Goal: Information Seeking & Learning: Understand process/instructions

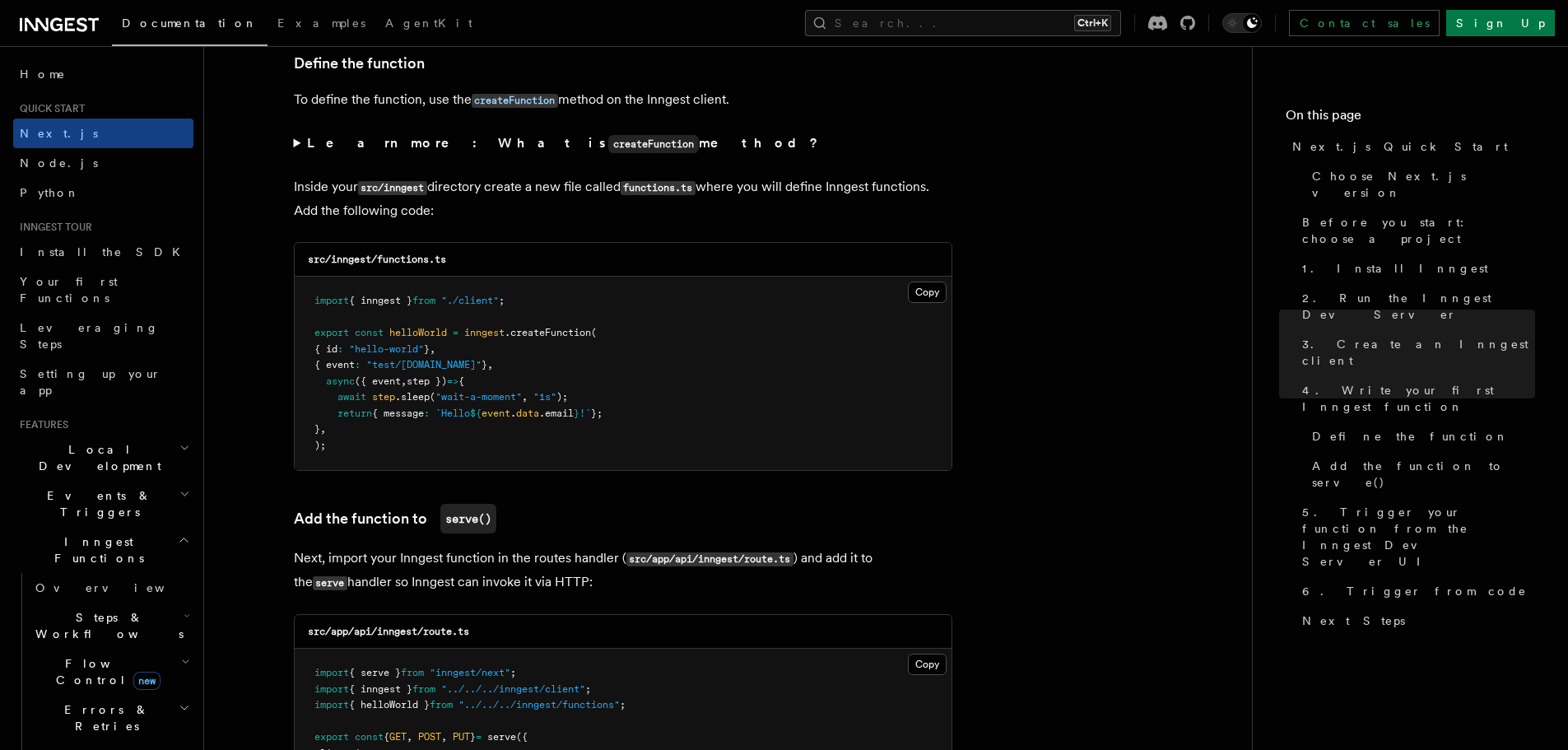
scroll to position [2963, 0]
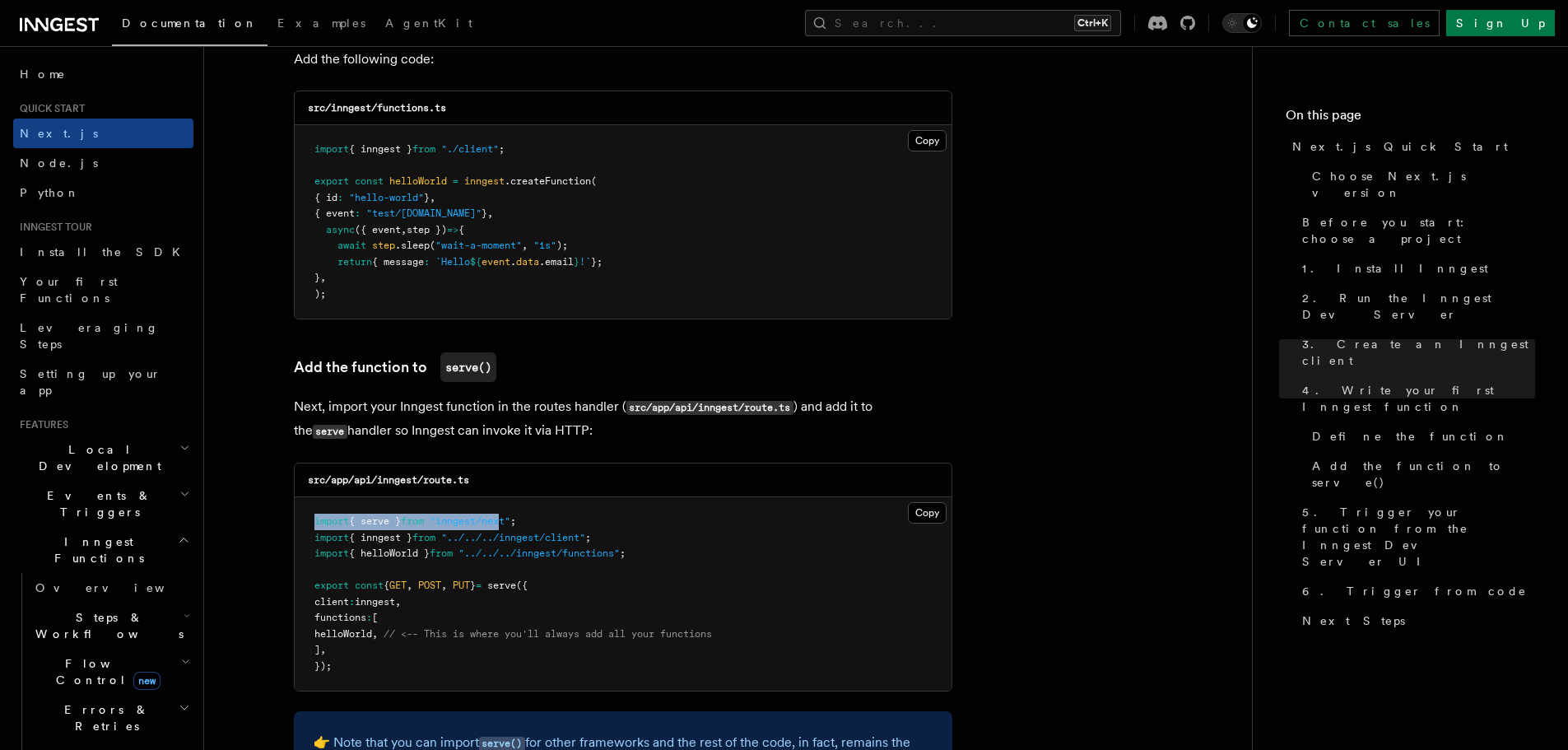
drag, startPoint x: 308, startPoint y: 516, endPoint x: 516, endPoint y: 512, distance: 208.0
click at [516, 512] on pre "import { serve } from "inngest/next" ; import { inngest } from "../../../innges…" at bounding box center [622, 594] width 657 height 194
click at [476, 583] on span "}" at bounding box center [473, 585] width 5 height 12
drag, startPoint x: 371, startPoint y: 602, endPoint x: 418, endPoint y: 596, distance: 47.4
click at [400, 596] on span "client : inngest ," at bounding box center [357, 601] width 86 height 12
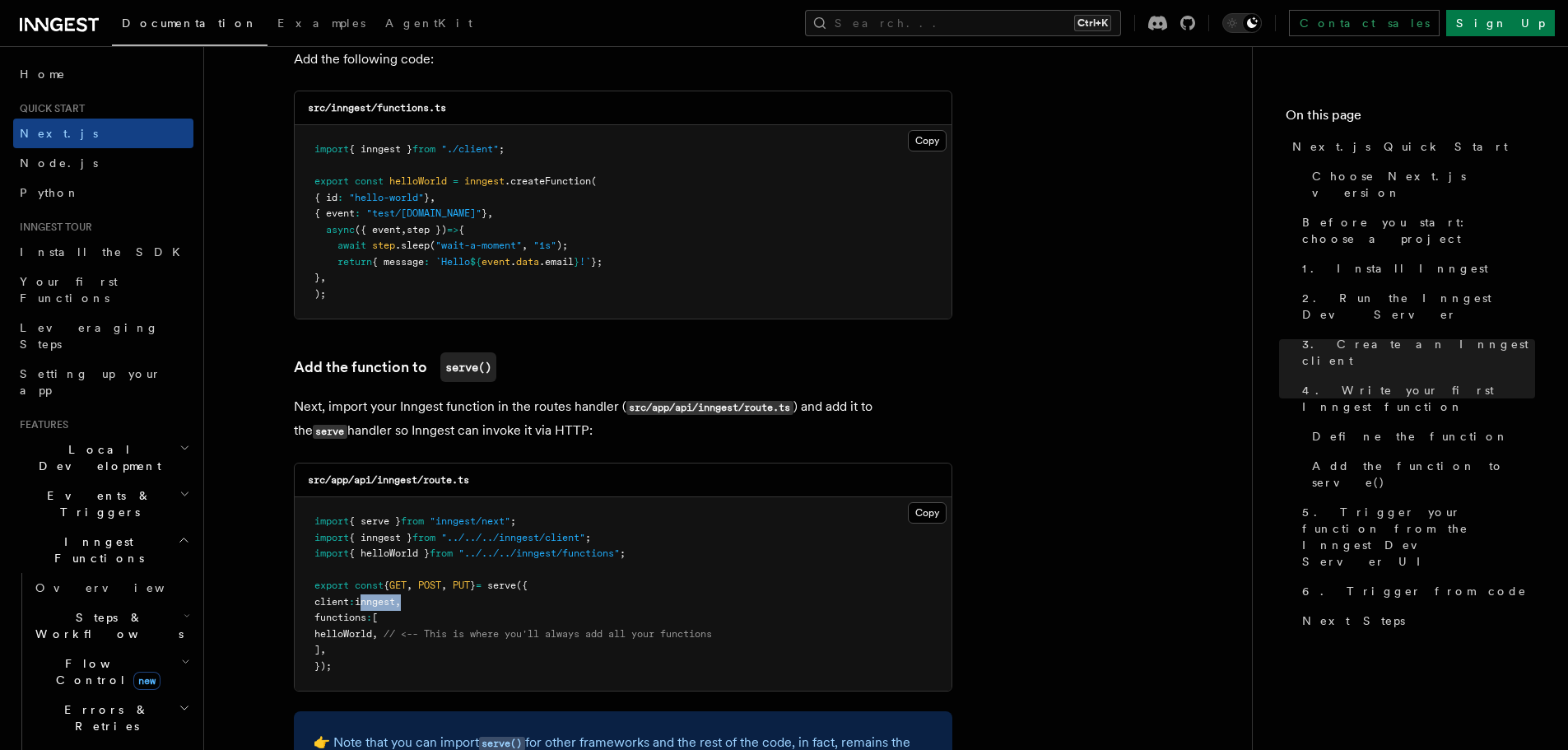
click at [438, 594] on pre "import { serve } from "inngest/next" ; import { inngest } from "../../../innges…" at bounding box center [622, 594] width 657 height 194
drag, startPoint x: 325, startPoint y: 619, endPoint x: 426, endPoint y: 611, distance: 101.3
click at [426, 611] on pre "import { serve } from "inngest/next" ; import { inngest } from "../../../innges…" at bounding box center [622, 594] width 657 height 194
drag, startPoint x: 334, startPoint y: 635, endPoint x: 765, endPoint y: 635, distance: 431.0
click at [765, 635] on pre "import { serve } from "inngest/next" ; import { inngest } from "../../../innges…" at bounding box center [622, 594] width 657 height 194
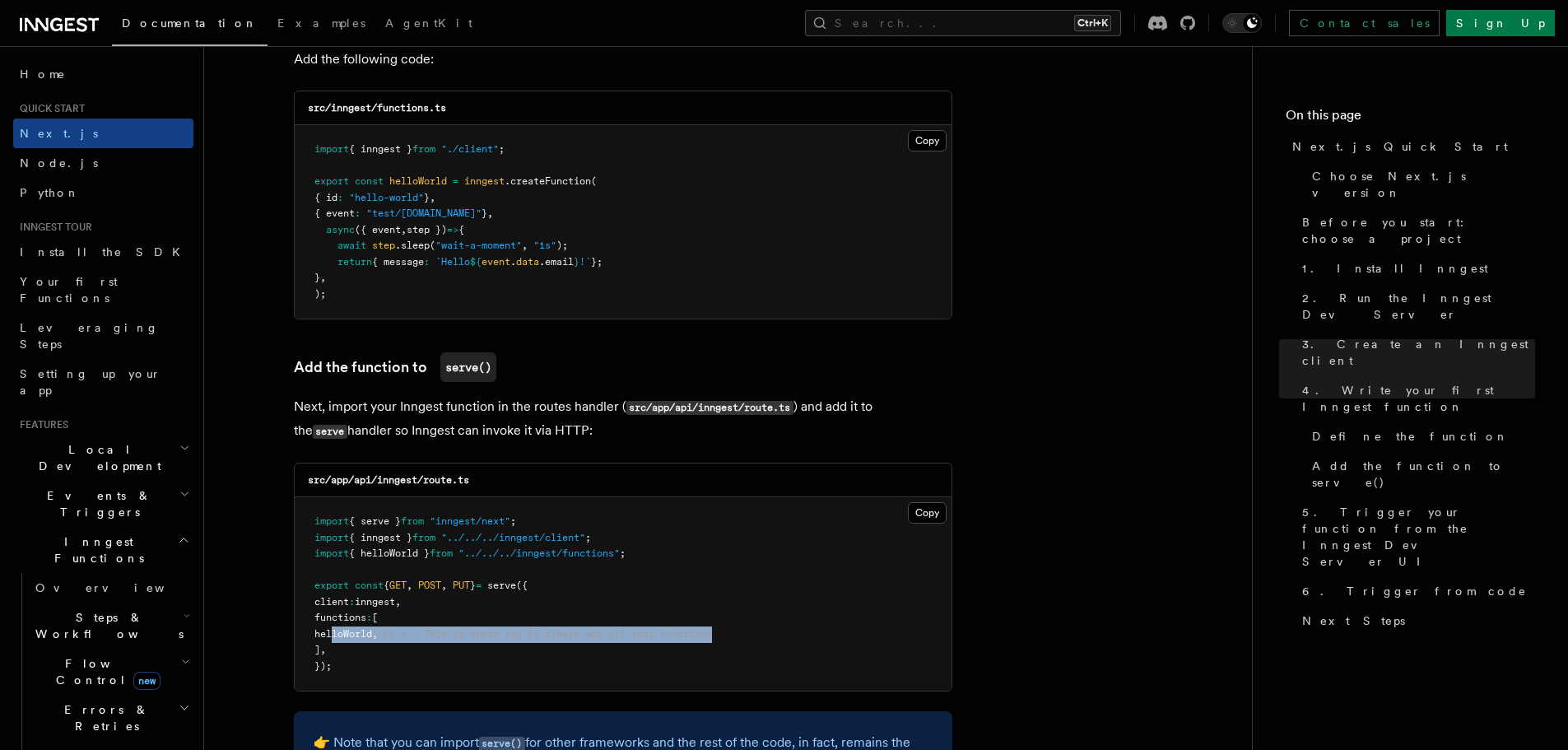
click at [765, 635] on pre "import { serve } from "inngest/next" ; import { inngest } from "../../../innges…" at bounding box center [622, 594] width 657 height 194
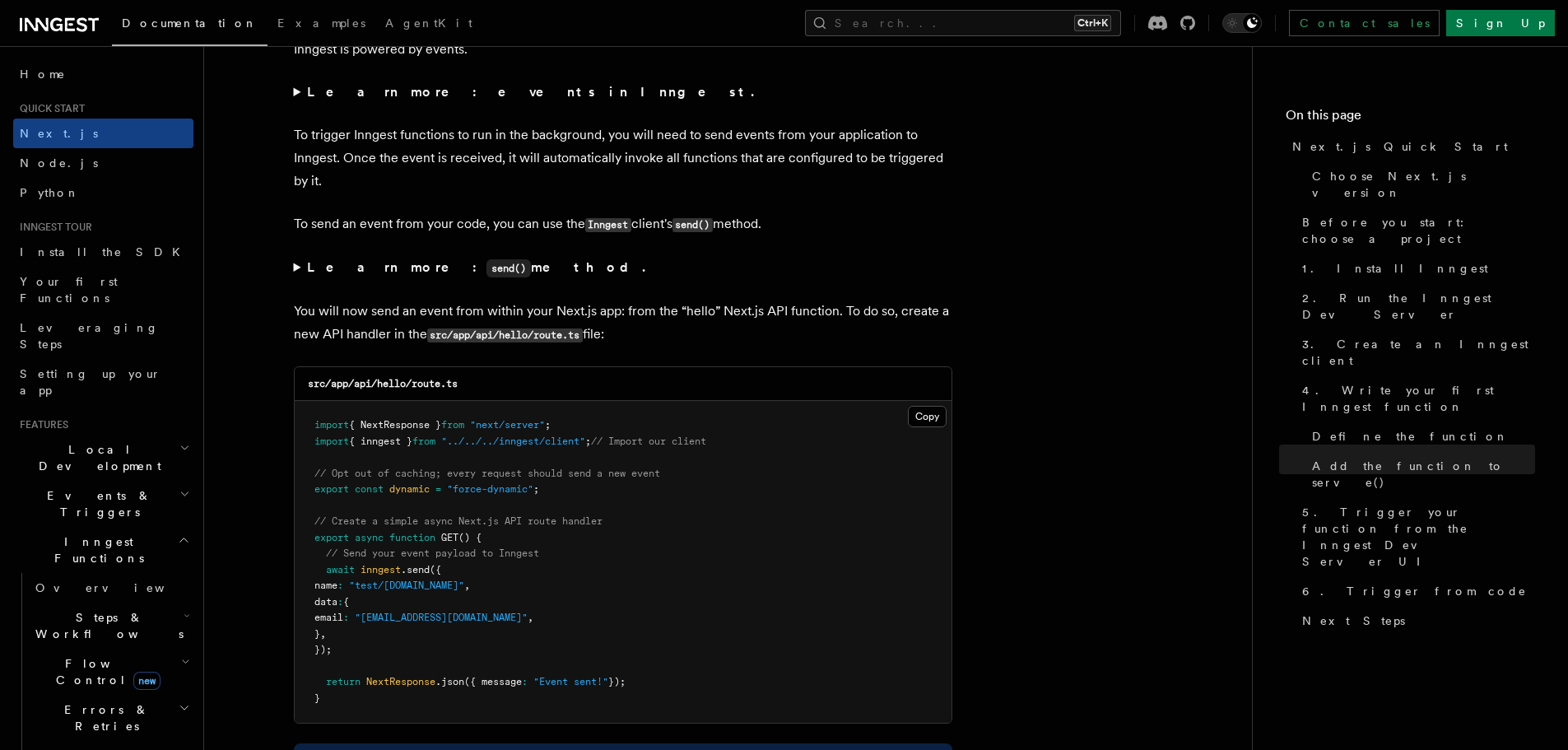
scroll to position [8230, 0]
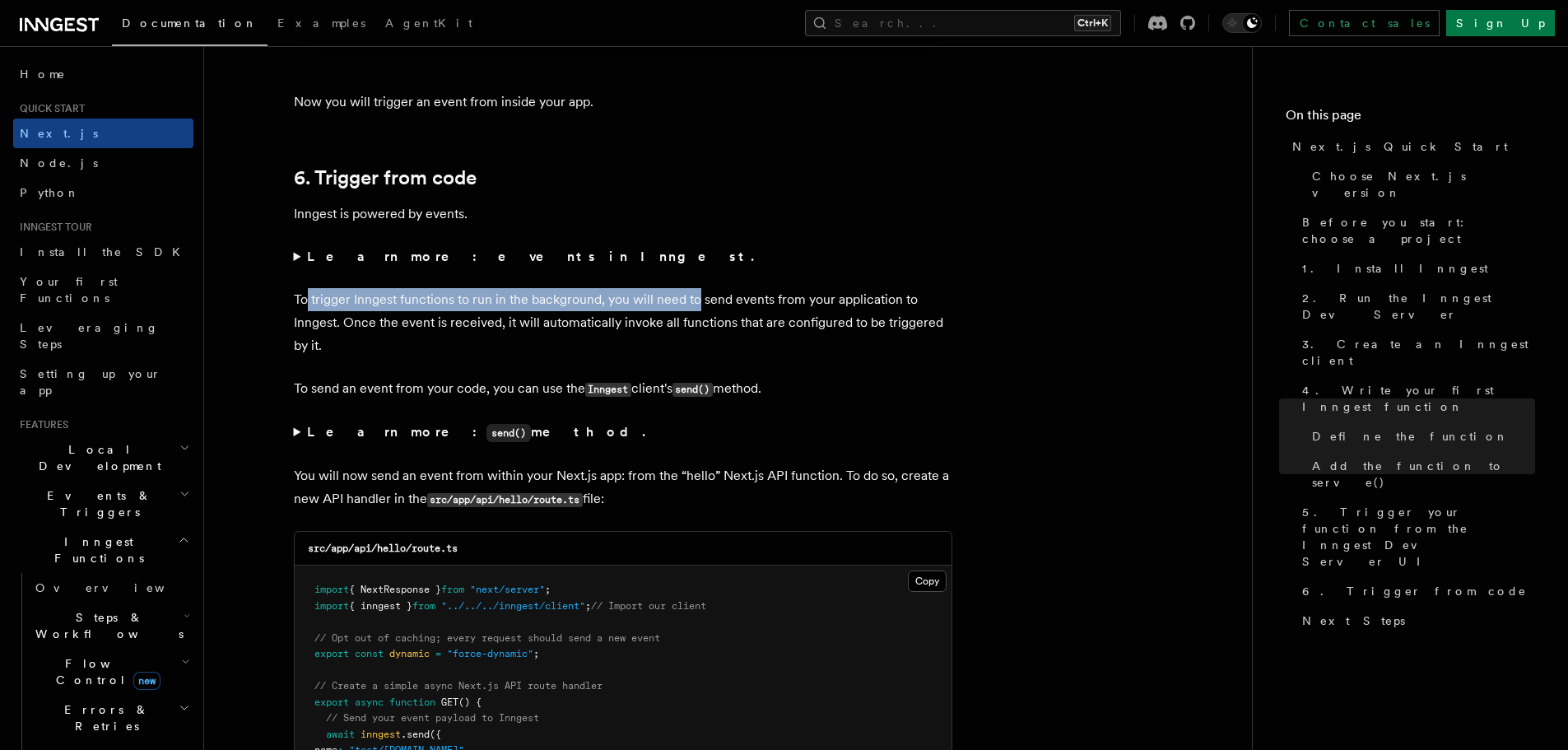
drag, startPoint x: 309, startPoint y: 299, endPoint x: 698, endPoint y: 305, distance: 389.0
click at [698, 305] on p "To trigger Inngest functions to run in the background, you will need to send ev…" at bounding box center [622, 322] width 659 height 69
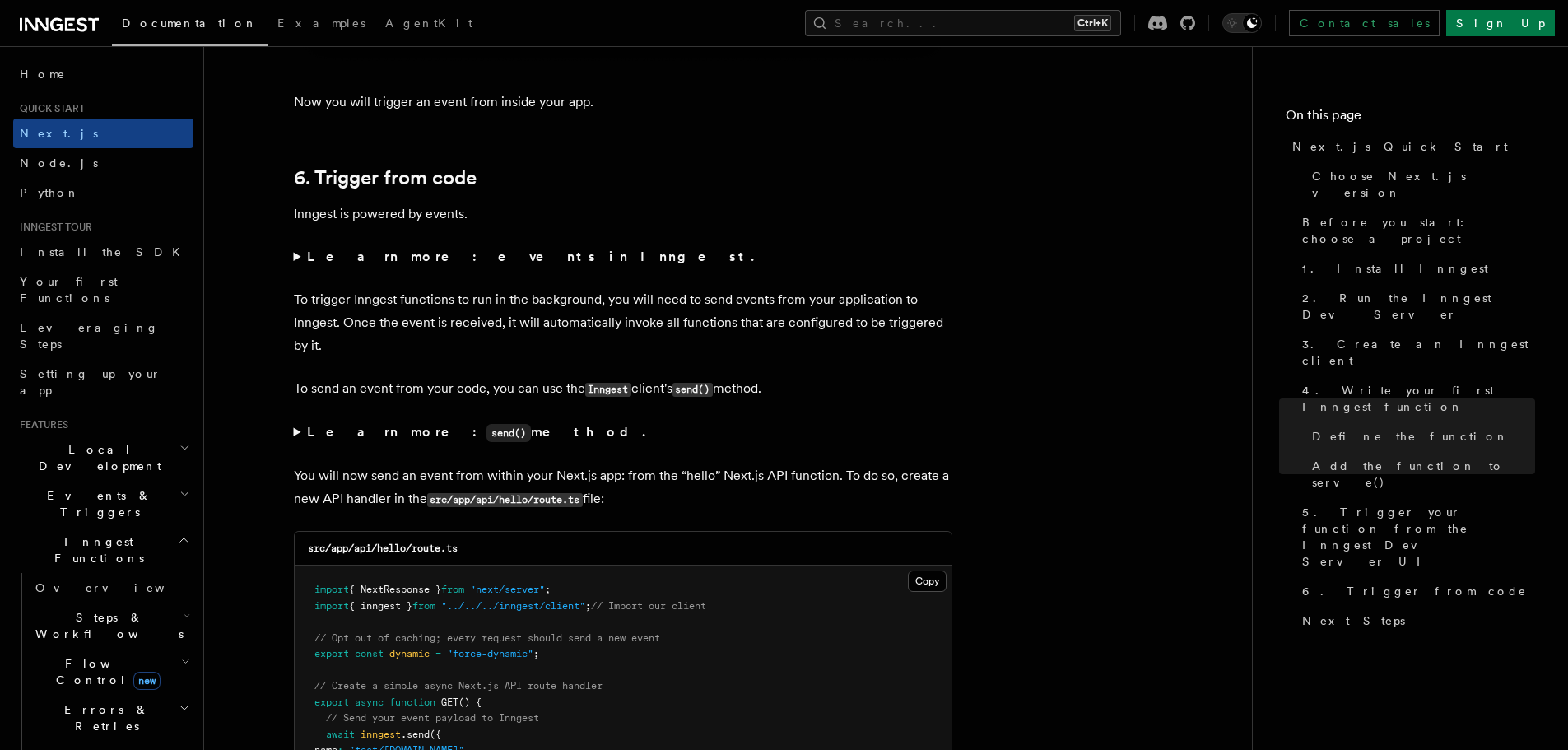
click at [652, 324] on p "To trigger Inngest functions to run in the background, you will need to send ev…" at bounding box center [622, 322] width 659 height 69
click at [58, 487] on span "Events & Triggers" at bounding box center [97, 504] width 167 height 33
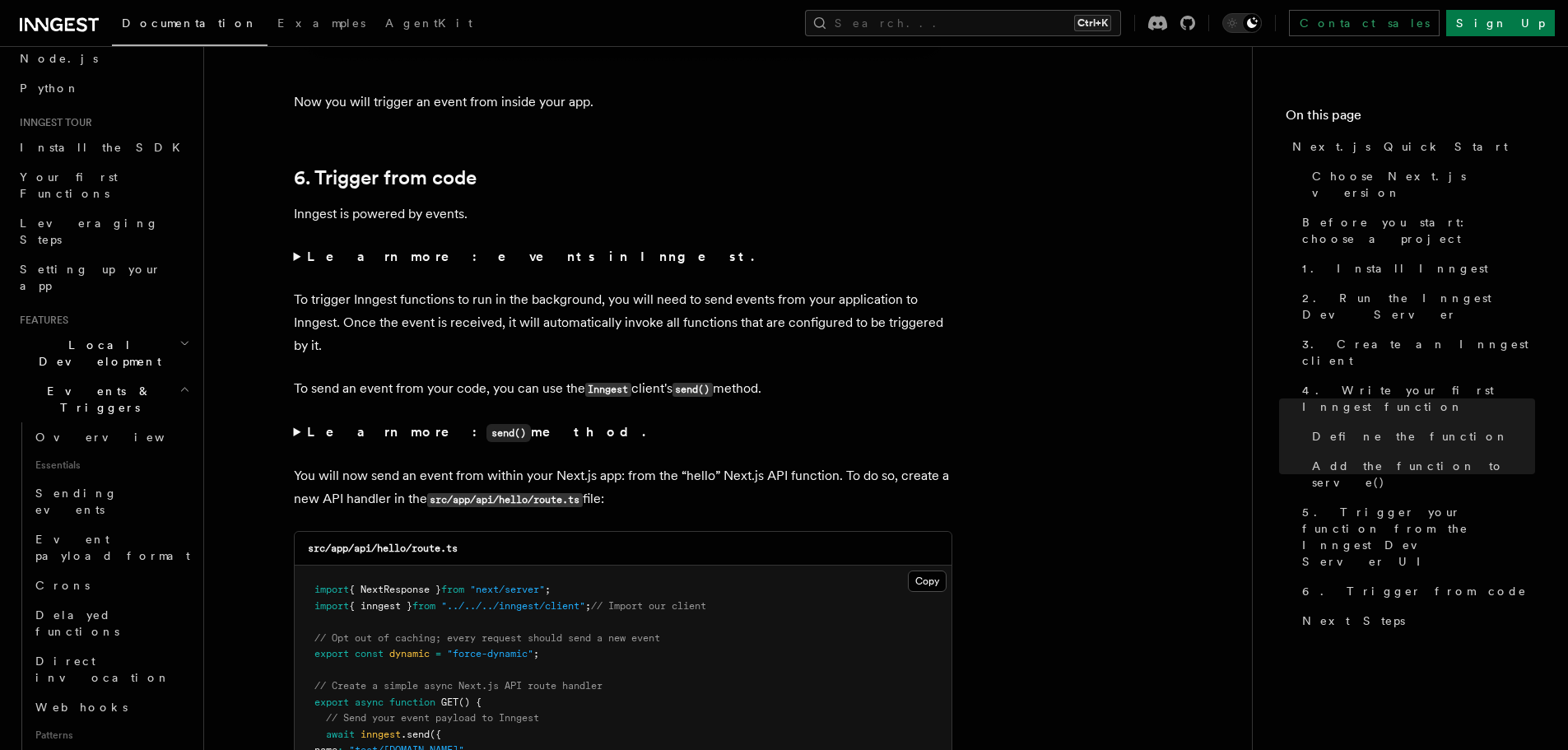
scroll to position [82, 0]
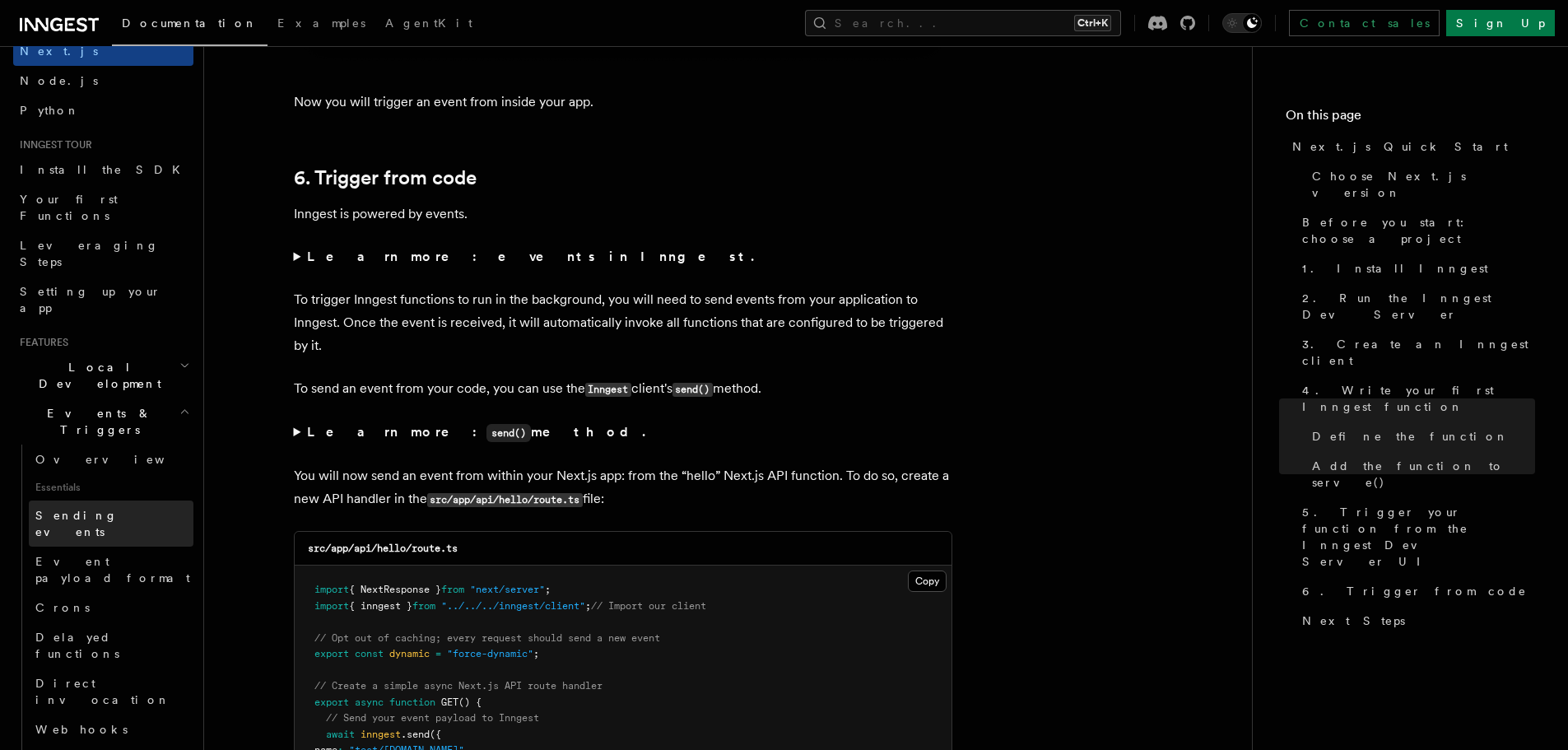
click at [100, 509] on span "Sending events" at bounding box center [76, 524] width 82 height 30
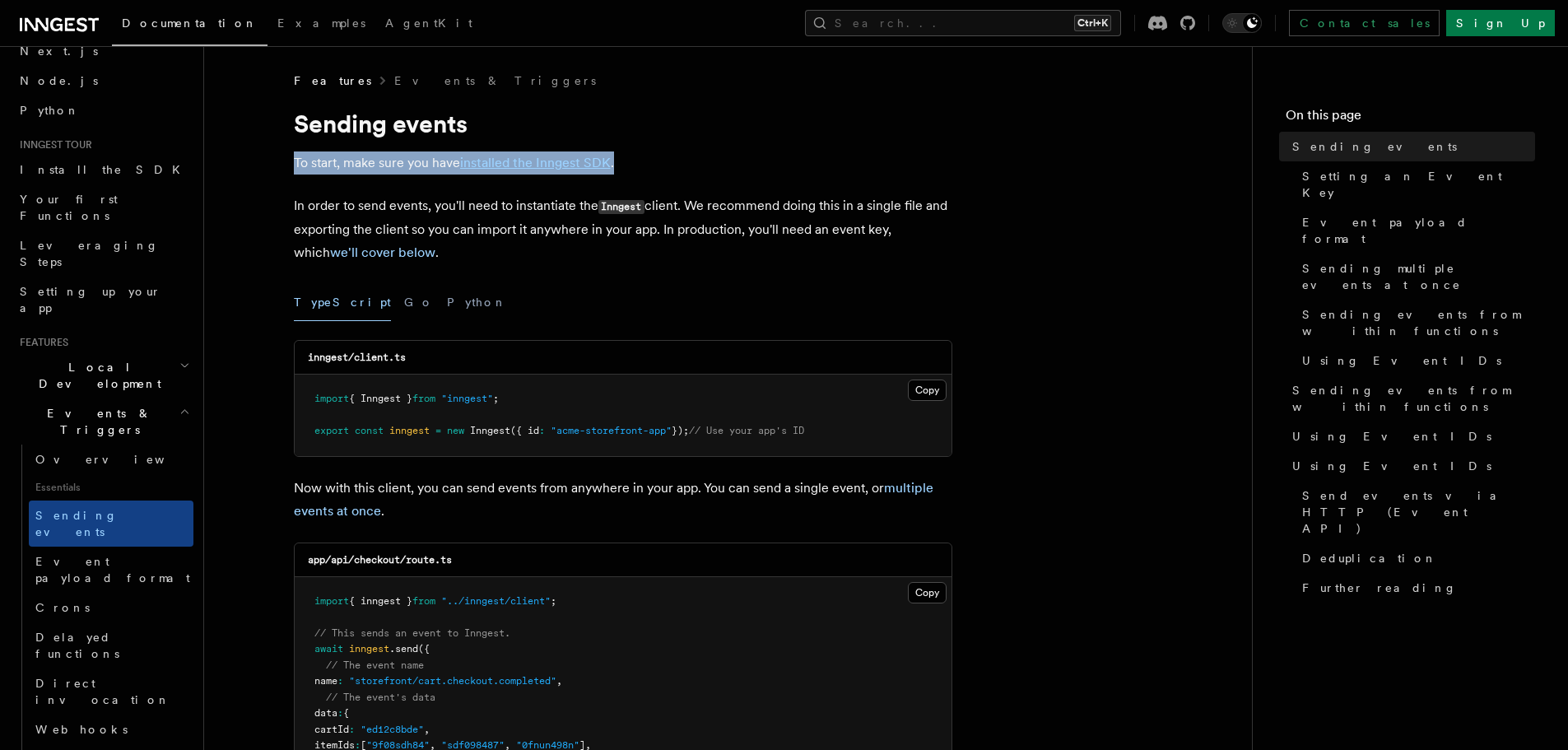
drag, startPoint x: 294, startPoint y: 162, endPoint x: 617, endPoint y: 165, distance: 323.0
click at [617, 165] on p "To start, make sure you have installed the Inngest SDK ." at bounding box center [622, 162] width 659 height 23
click at [642, 167] on p "To start, make sure you have installed the Inngest SDK ." at bounding box center [622, 162] width 659 height 23
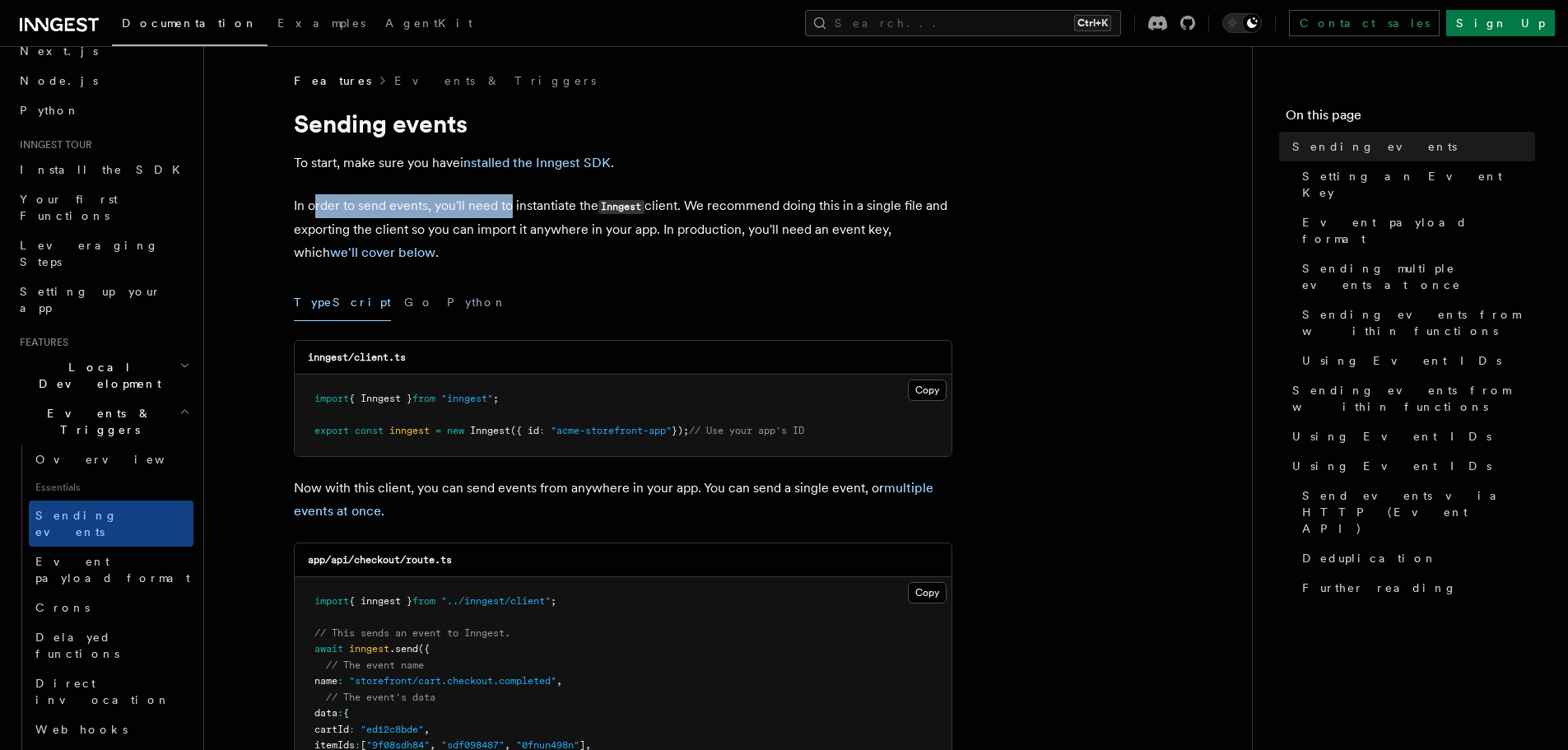
drag, startPoint x: 332, startPoint y: 208, endPoint x: 509, endPoint y: 207, distance: 177.0
click at [509, 207] on p "In order to send events, you'll need to instantiate the Inngest client. We reco…" at bounding box center [622, 228] width 659 height 70
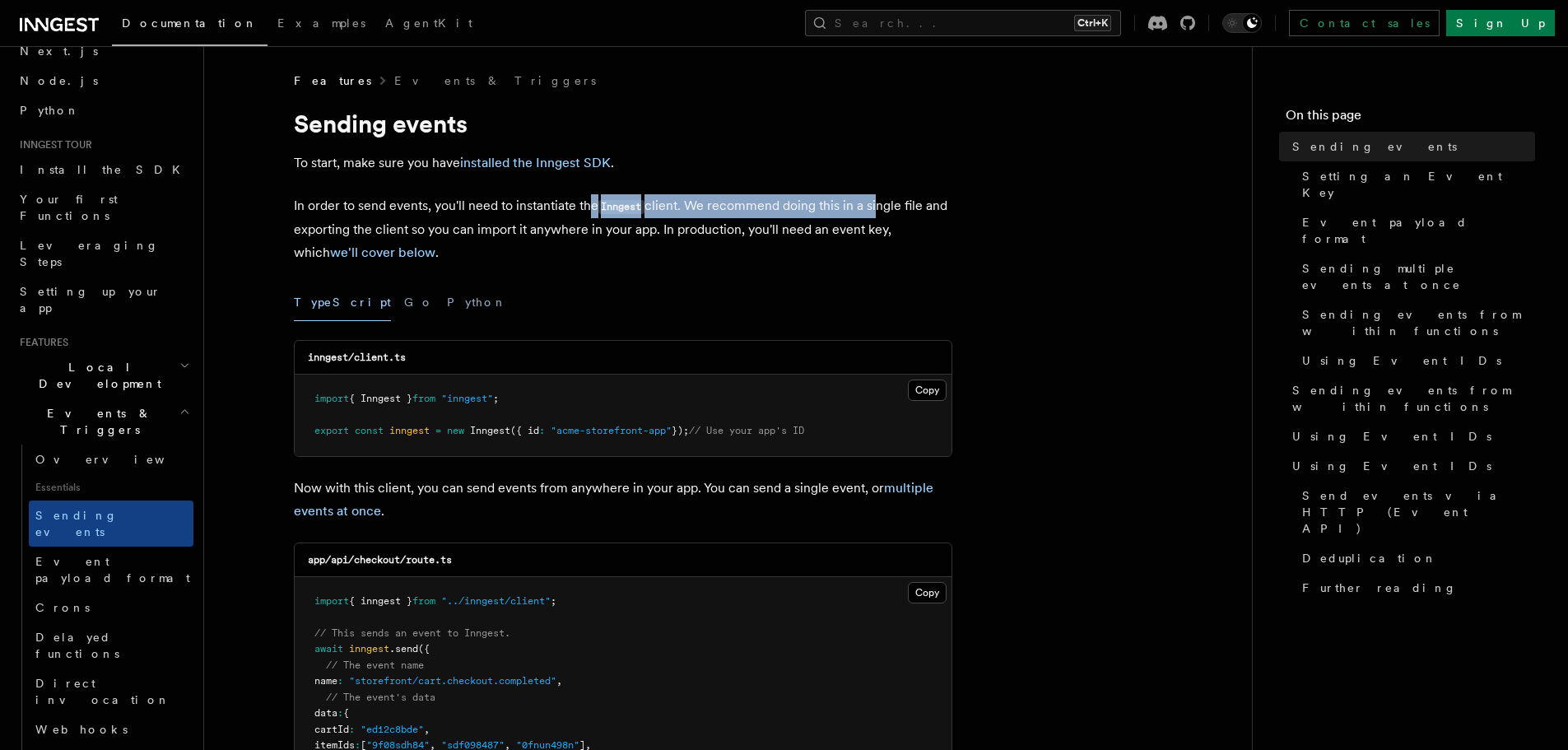
drag, startPoint x: 592, startPoint y: 212, endPoint x: 875, endPoint y: 212, distance: 283.0
click at [875, 212] on p "In order to send events, you'll need to instantiate the Inngest client. We reco…" at bounding box center [622, 228] width 659 height 70
click at [557, 247] on p "In order to send events, you'll need to instantiate the Inngest client. We reco…" at bounding box center [622, 228] width 659 height 70
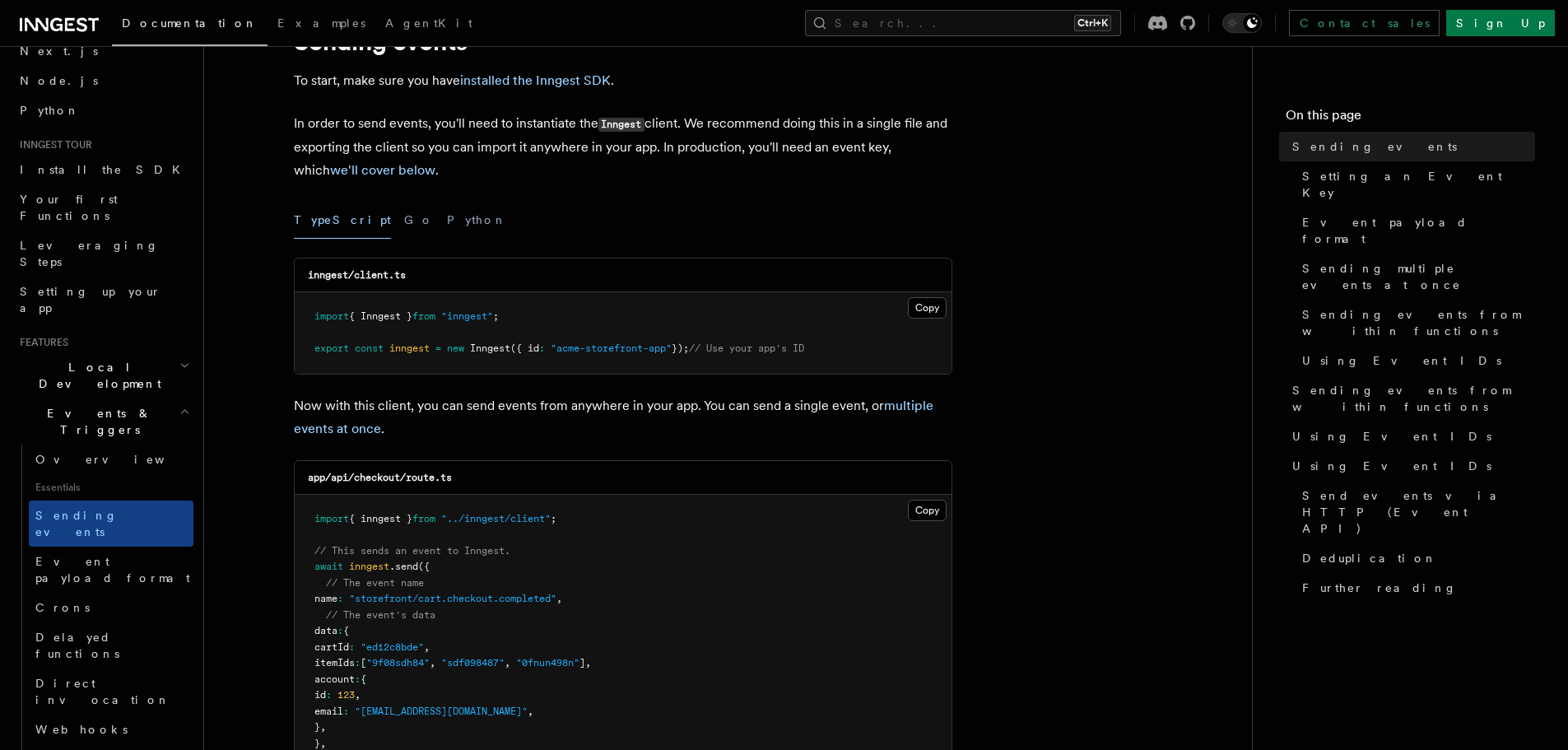
scroll to position [165, 0]
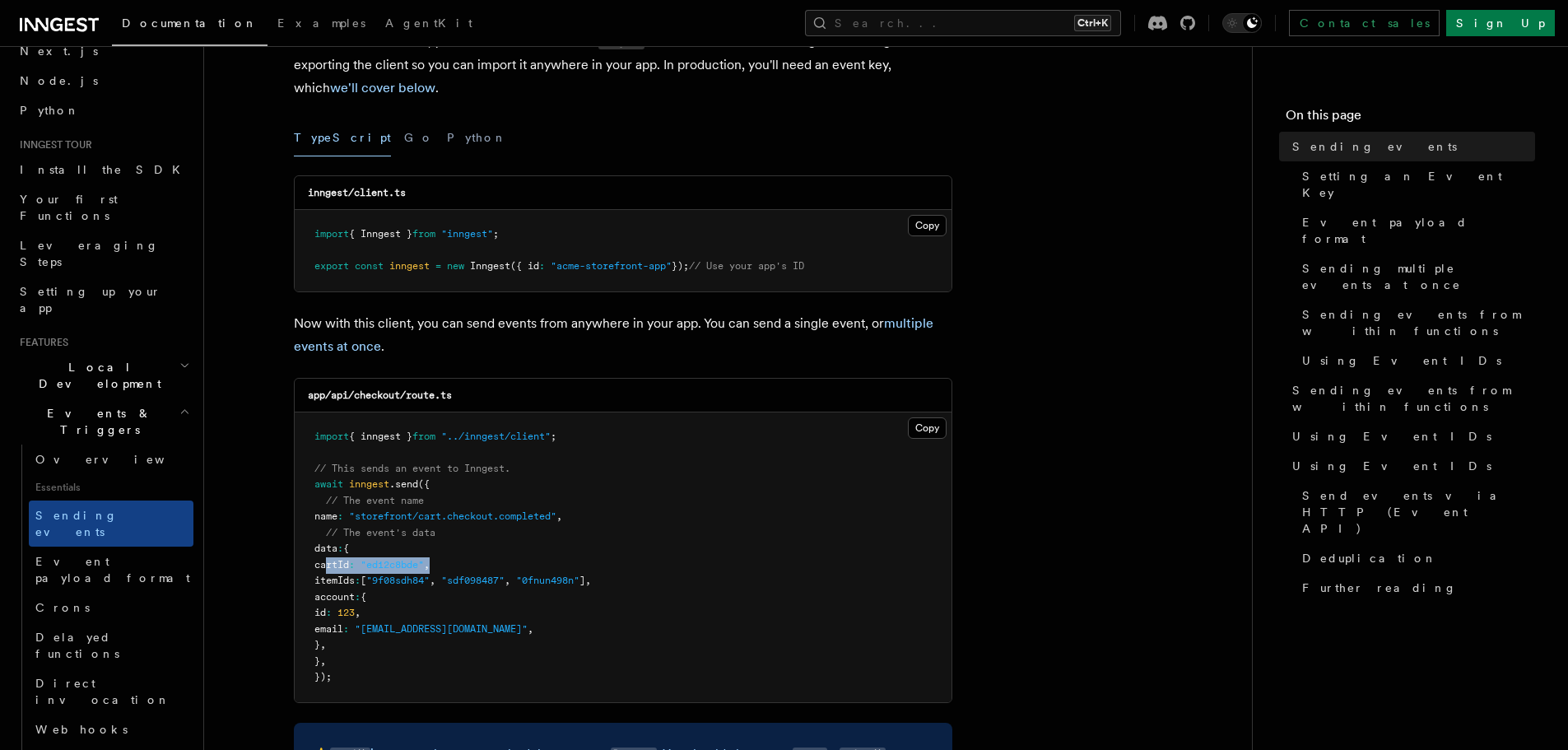
drag, startPoint x: 336, startPoint y: 567, endPoint x: 457, endPoint y: 566, distance: 121.0
click at [457, 566] on pre "import { inngest } from "../inngest/client" ; // This sends an event to Inngest…" at bounding box center [622, 557] width 657 height 290
drag, startPoint x: 306, startPoint y: 581, endPoint x: 651, endPoint y: 578, distance: 345.0
click at [651, 578] on pre "import { inngest } from "../inngest/client" ; // This sends an event to Inngest…" at bounding box center [622, 557] width 657 height 290
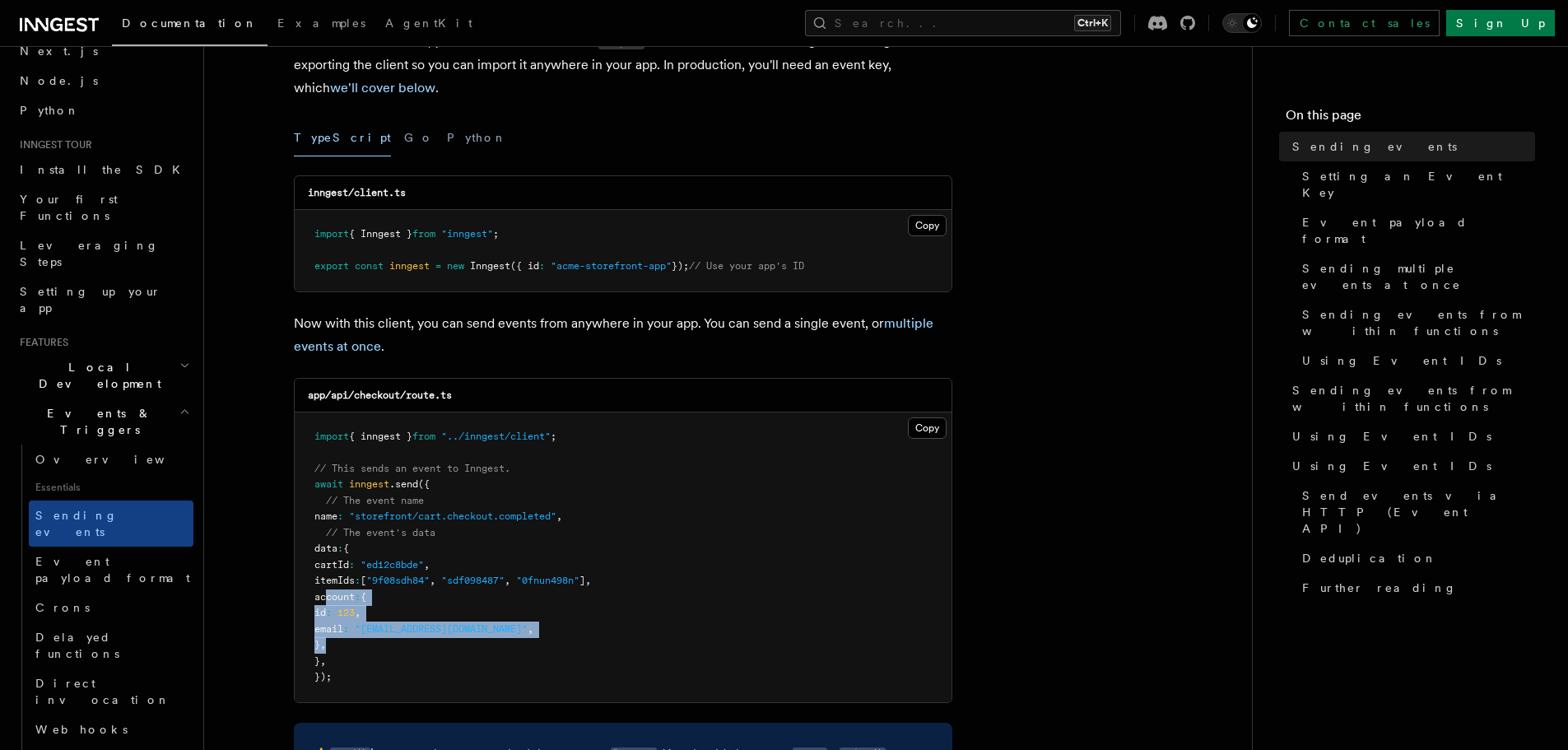
drag, startPoint x: 326, startPoint y: 602, endPoint x: 364, endPoint y: 644, distance: 56.6
click at [364, 644] on pre "import { inngest } from "../inngest/client" ; // This sends an event to Inngest…" at bounding box center [622, 557] width 657 height 290
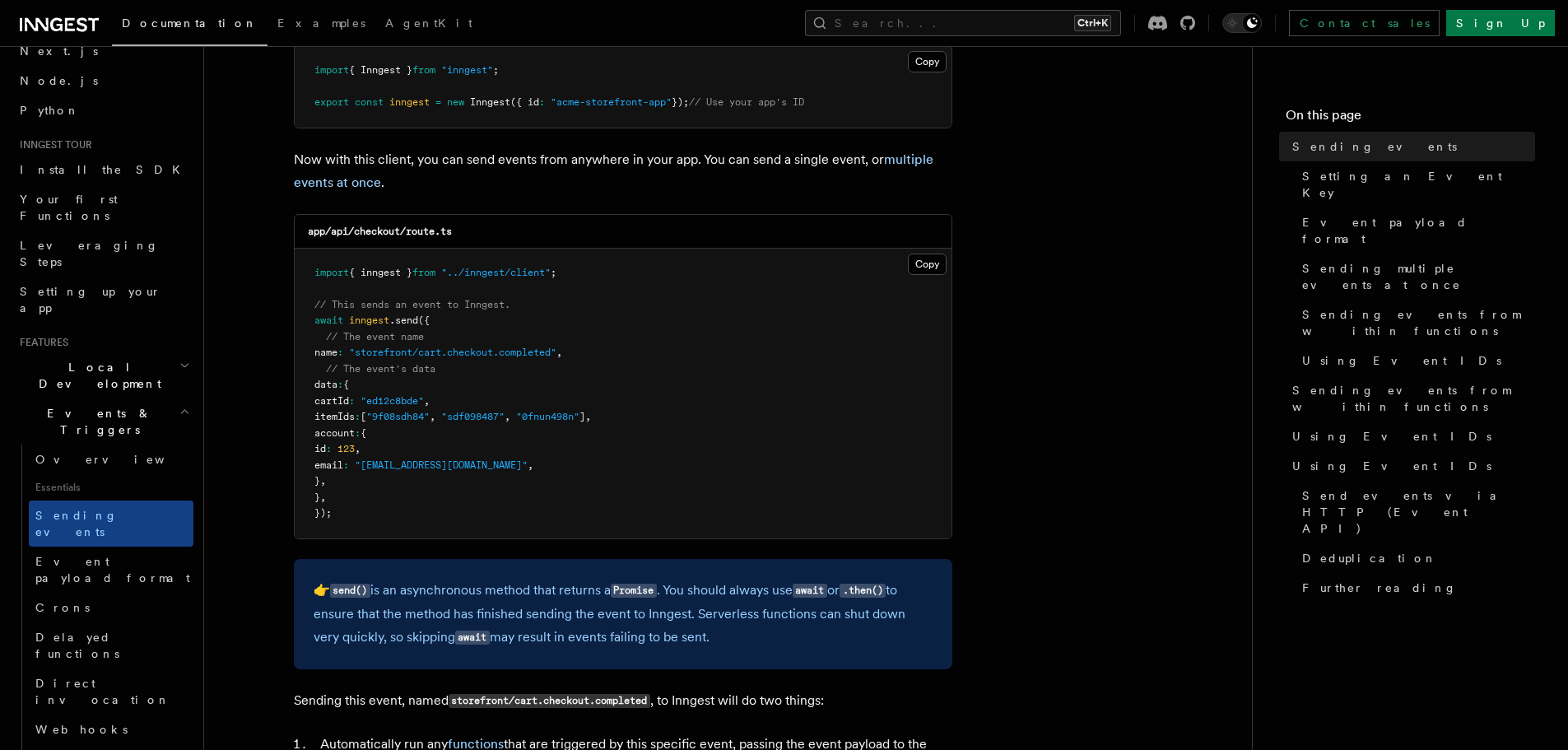
scroll to position [329, 0]
drag, startPoint x: 404, startPoint y: 592, endPoint x: 688, endPoint y: 586, distance: 284.1
click at [688, 586] on p "👉 send() is an asynchronous method that returns a Promise . You should always u…" at bounding box center [622, 613] width 619 height 71
click at [733, 591] on p "👉 send() is an asynchronous method that returns a Promise . You should always u…" at bounding box center [622, 613] width 619 height 71
drag, startPoint x: 733, startPoint y: 591, endPoint x: 909, endPoint y: 587, distance: 176.0
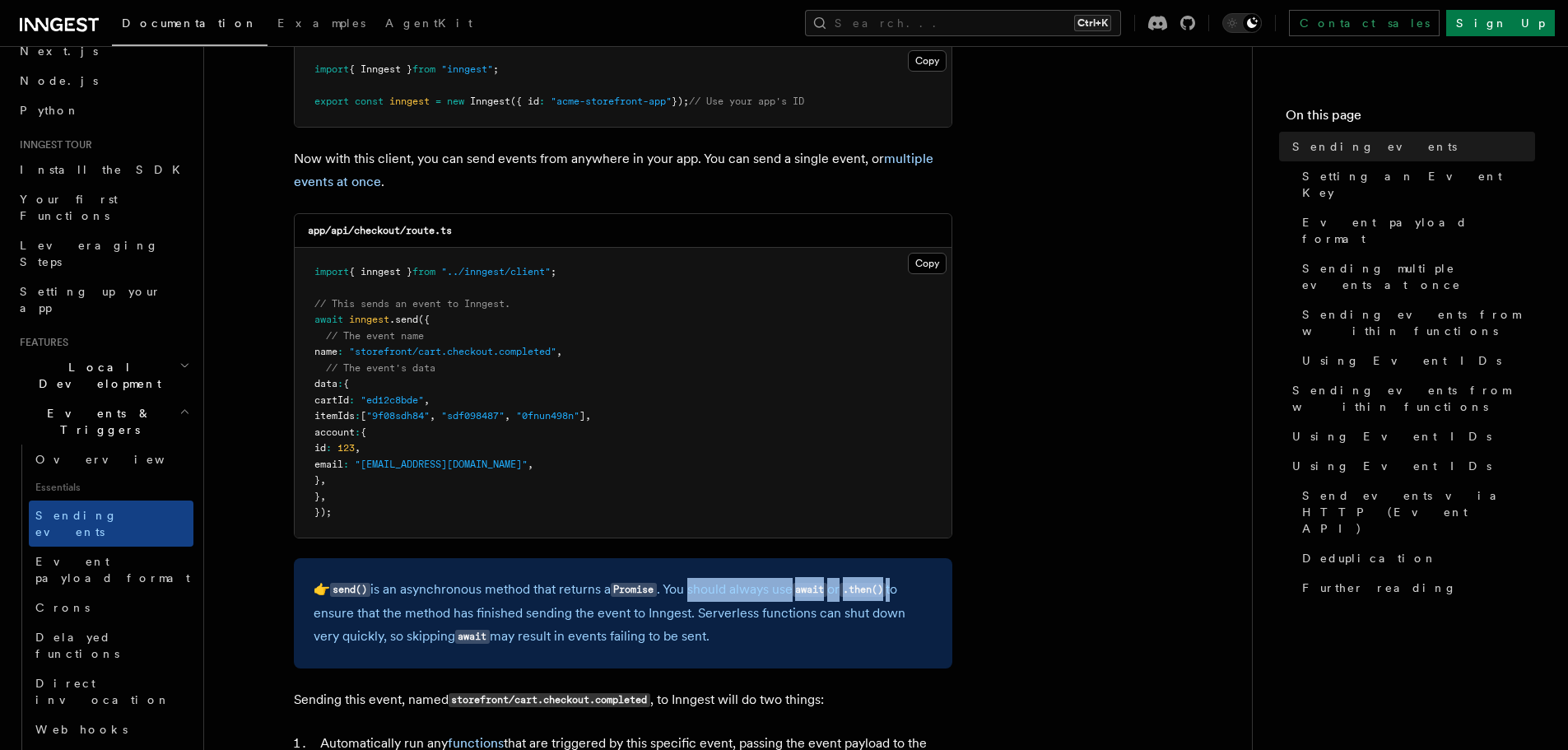
click at [909, 587] on p "👉 send() is an asynchronous method that returns a Promise . You should always u…" at bounding box center [622, 613] width 619 height 71
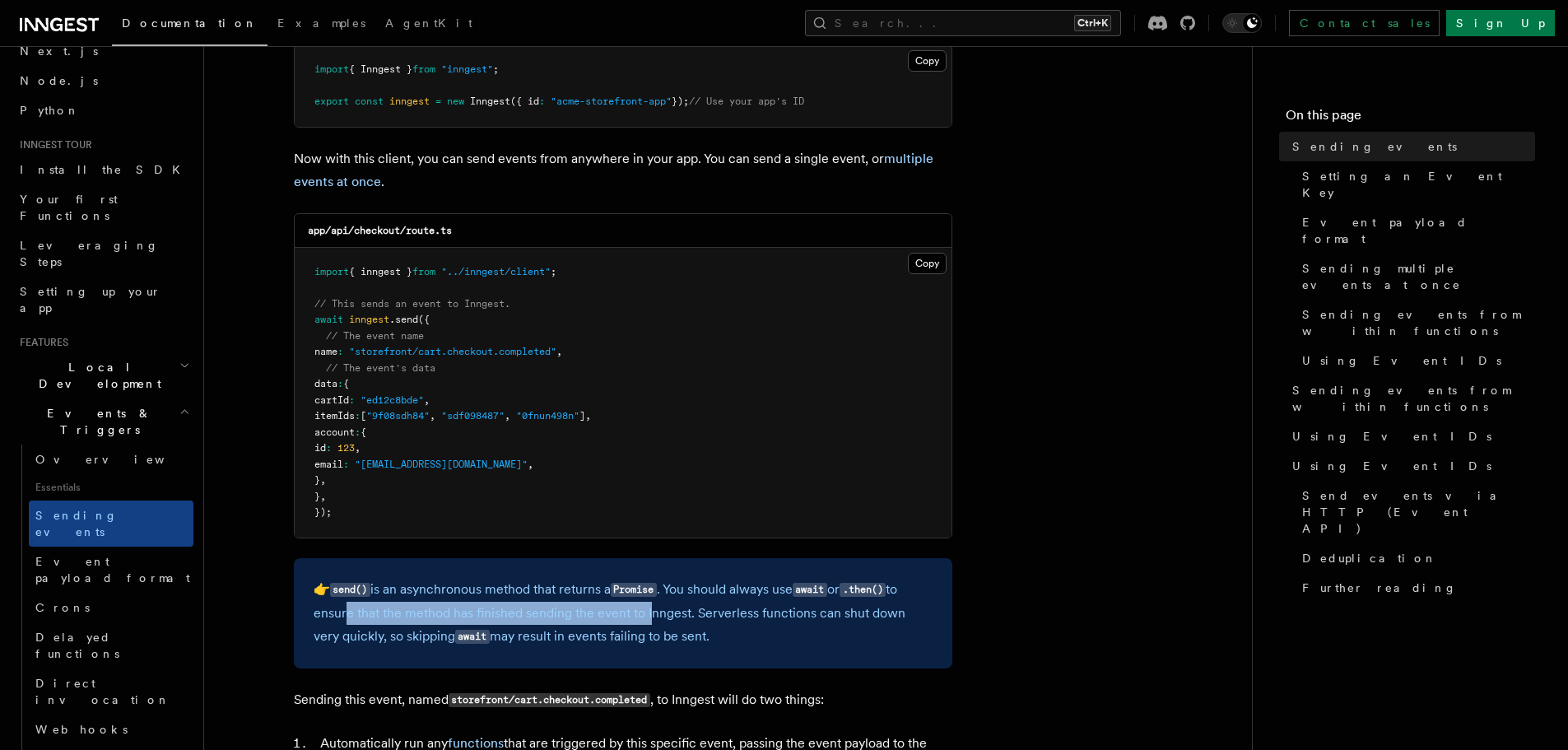
drag, startPoint x: 338, startPoint y: 621, endPoint x: 648, endPoint y: 612, distance: 310.1
click at [647, 612] on p "👉 send() is an asynchronous method that returns a Promise . You should always u…" at bounding box center [622, 613] width 619 height 71
click at [672, 604] on p "👉 send() is an asynchronous method that returns a Promise . You should always u…" at bounding box center [622, 613] width 619 height 71
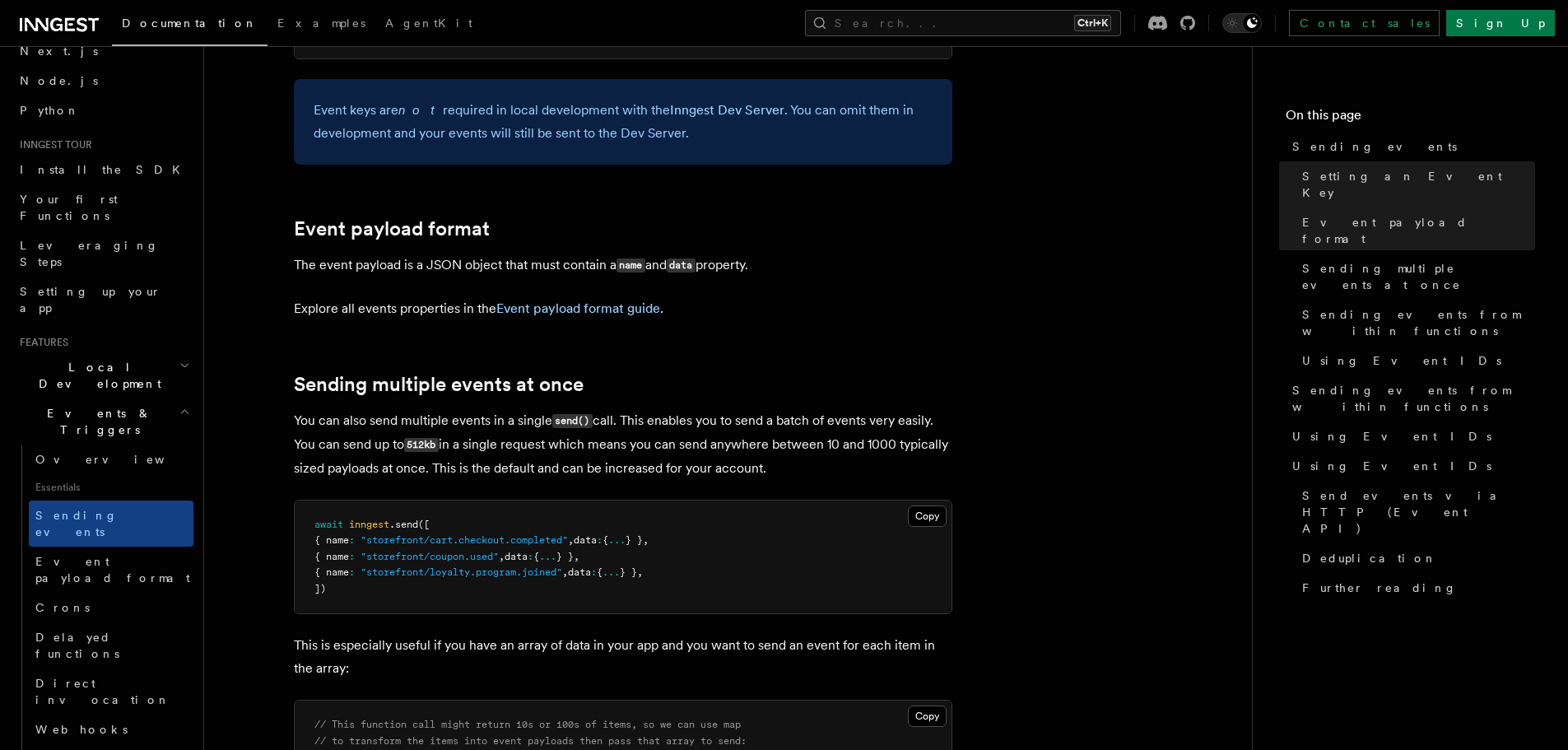
scroll to position [1728, 0]
